Goal: Information Seeking & Learning: Find specific fact

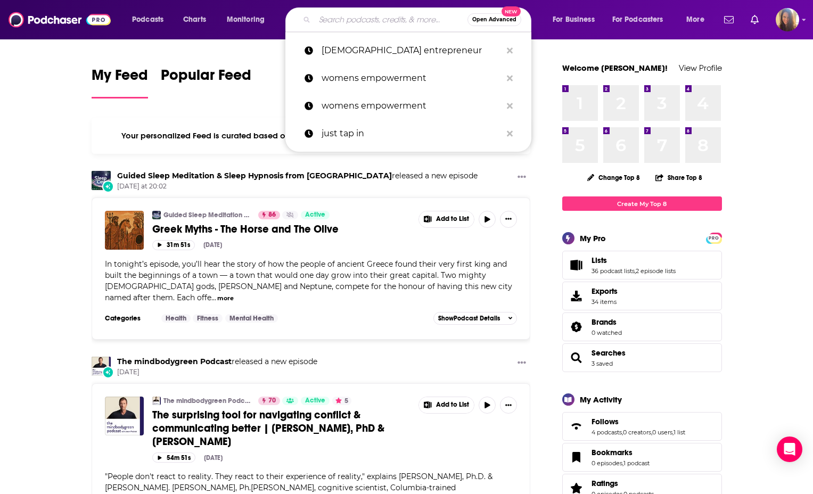
click at [342, 20] on input "Search podcasts, credits, & more..." at bounding box center [390, 19] width 153 height 17
paste input "Security Now!"
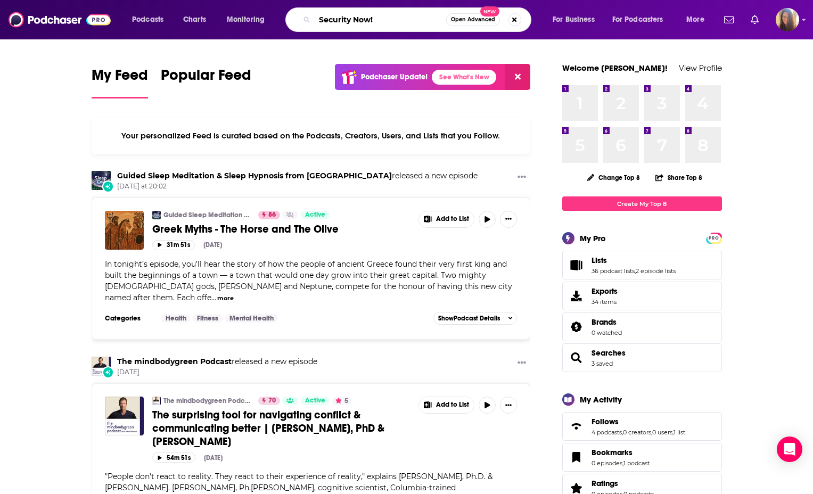
type input "Security Now!"
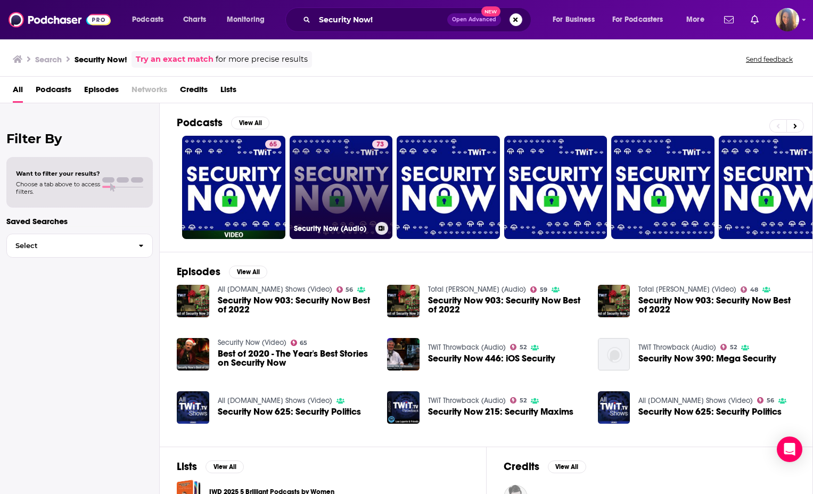
click at [358, 181] on link "73 Security Now (Audio)" at bounding box center [340, 187] width 103 height 103
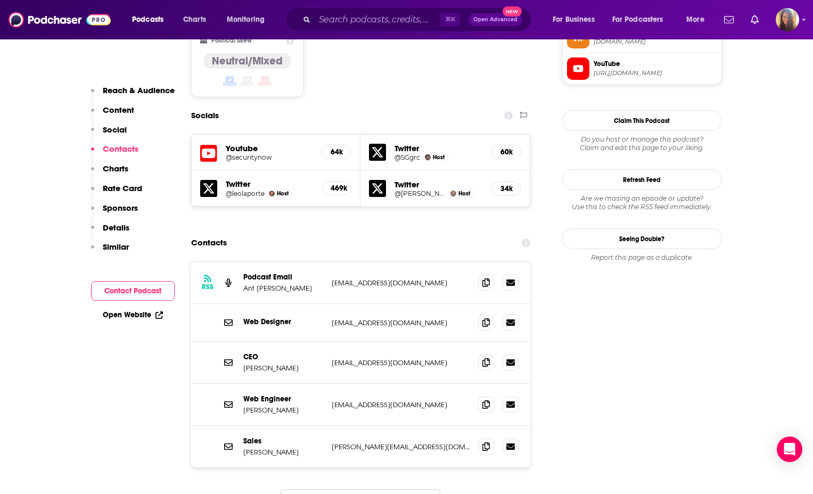
scroll to position [914, 0]
click at [486, 277] on icon at bounding box center [485, 281] width 7 height 9
click at [795, 21] on img "Logged in as AHartman333" at bounding box center [786, 19] width 23 height 23
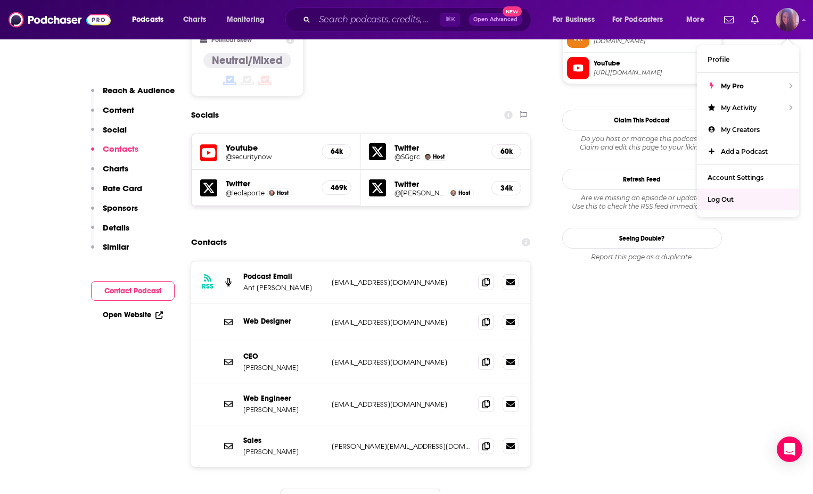
click at [726, 196] on span "Log Out" at bounding box center [720, 199] width 26 height 8
